Goal: Task Accomplishment & Management: Use online tool/utility

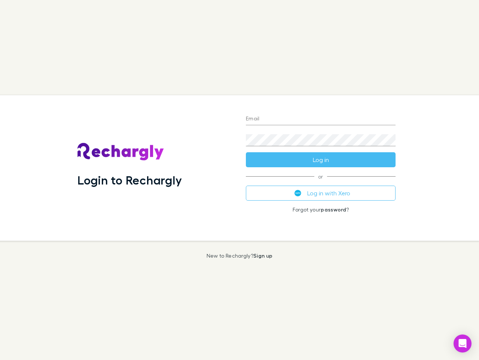
click at [240, 180] on div "Login to Rechargly" at bounding box center [156, 167] width 169 height 145
click at [321, 119] on input "Email" at bounding box center [321, 119] width 150 height 12
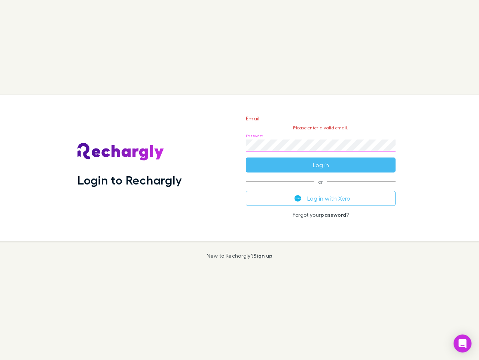
click at [321, 160] on form "Email Please enter a valid email. Password Log in" at bounding box center [321, 139] width 150 height 65
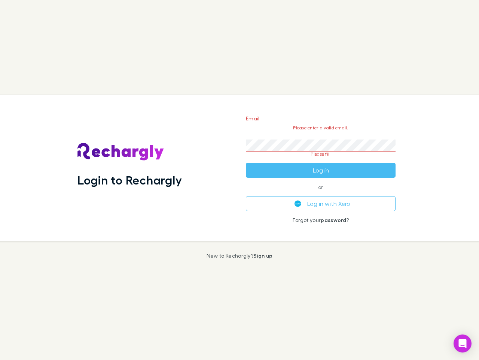
click at [321, 193] on div "Email Please enter a valid email. Password Please fill Log in or Log in with Xe…" at bounding box center [321, 167] width 162 height 145
click at [463, 343] on icon "Open Intercom Messenger" at bounding box center [463, 343] width 8 height 9
